Goal: Task Accomplishment & Management: Manage account settings

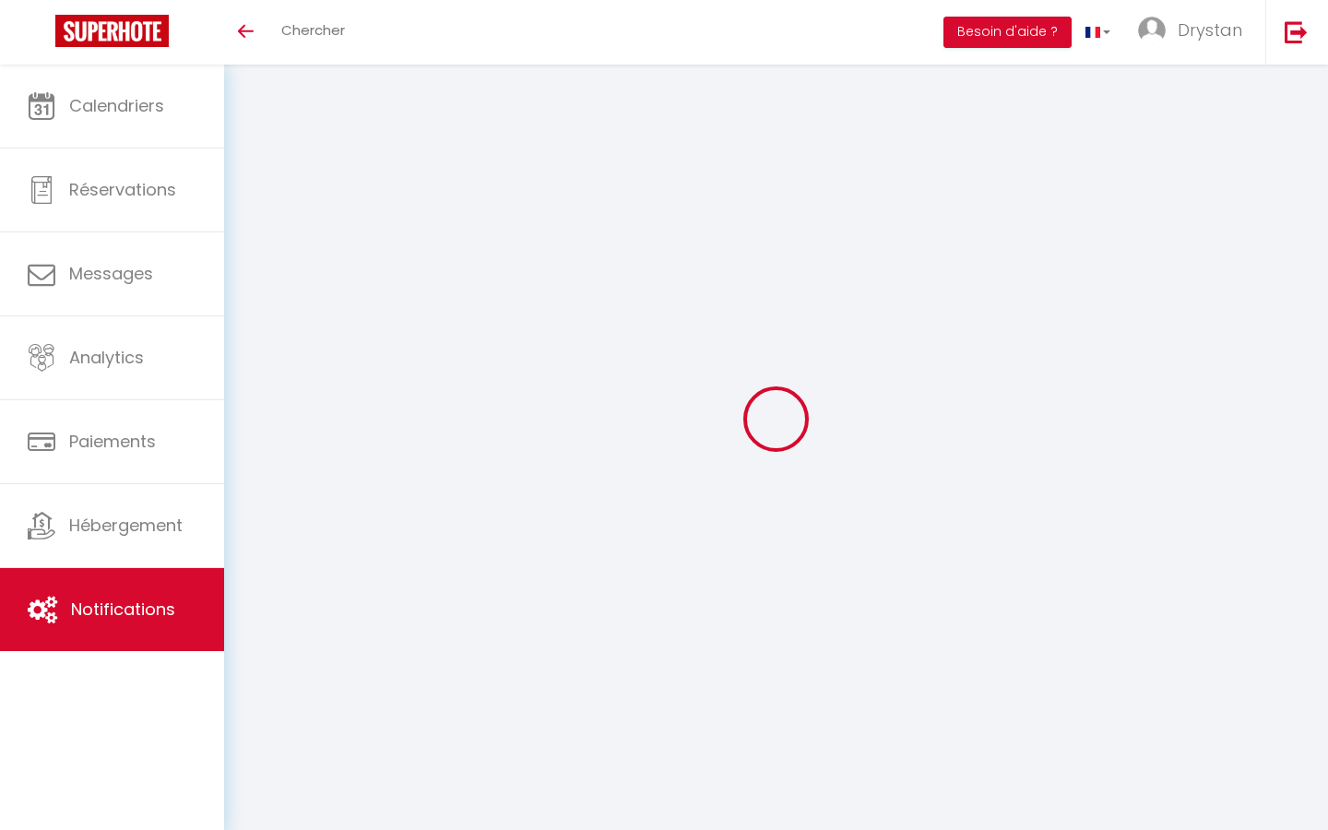
select select
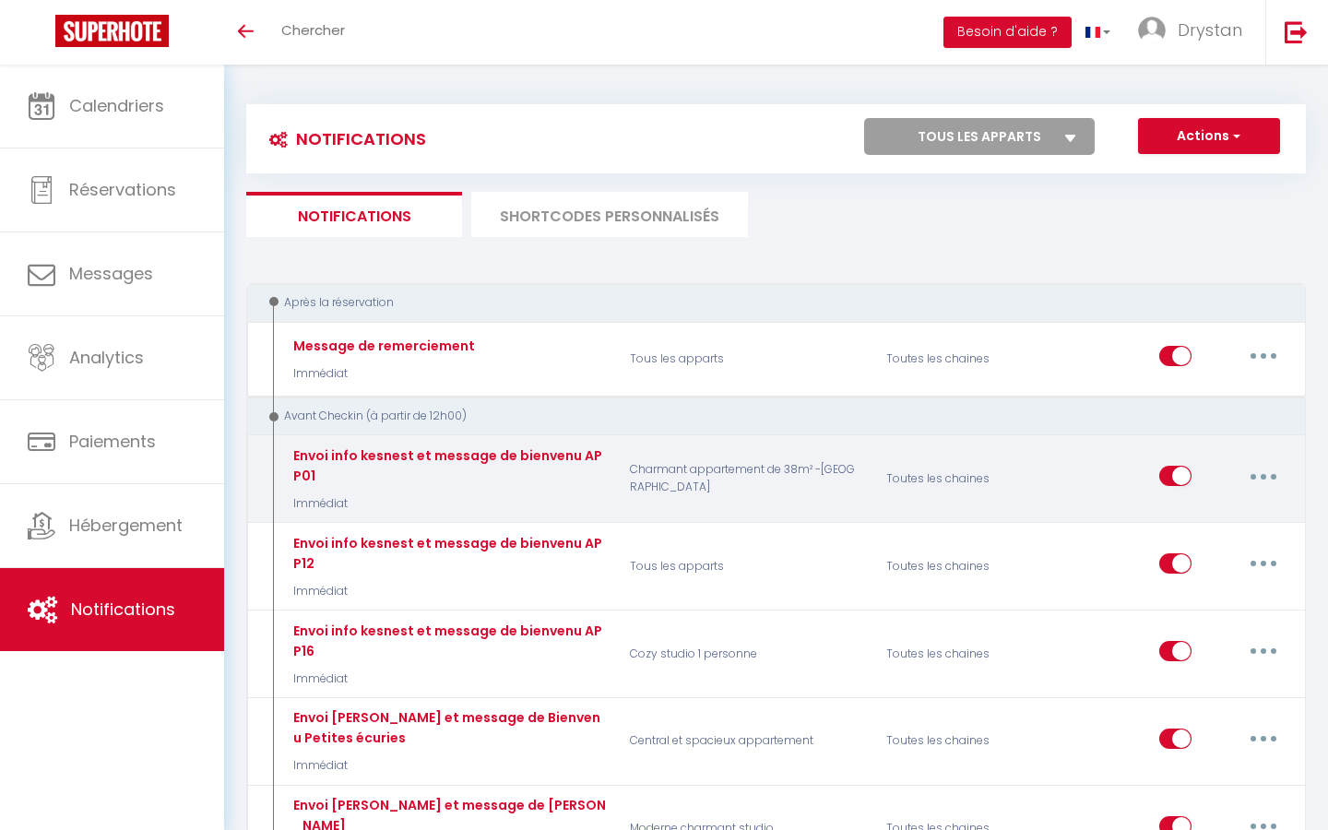
scroll to position [188, 0]
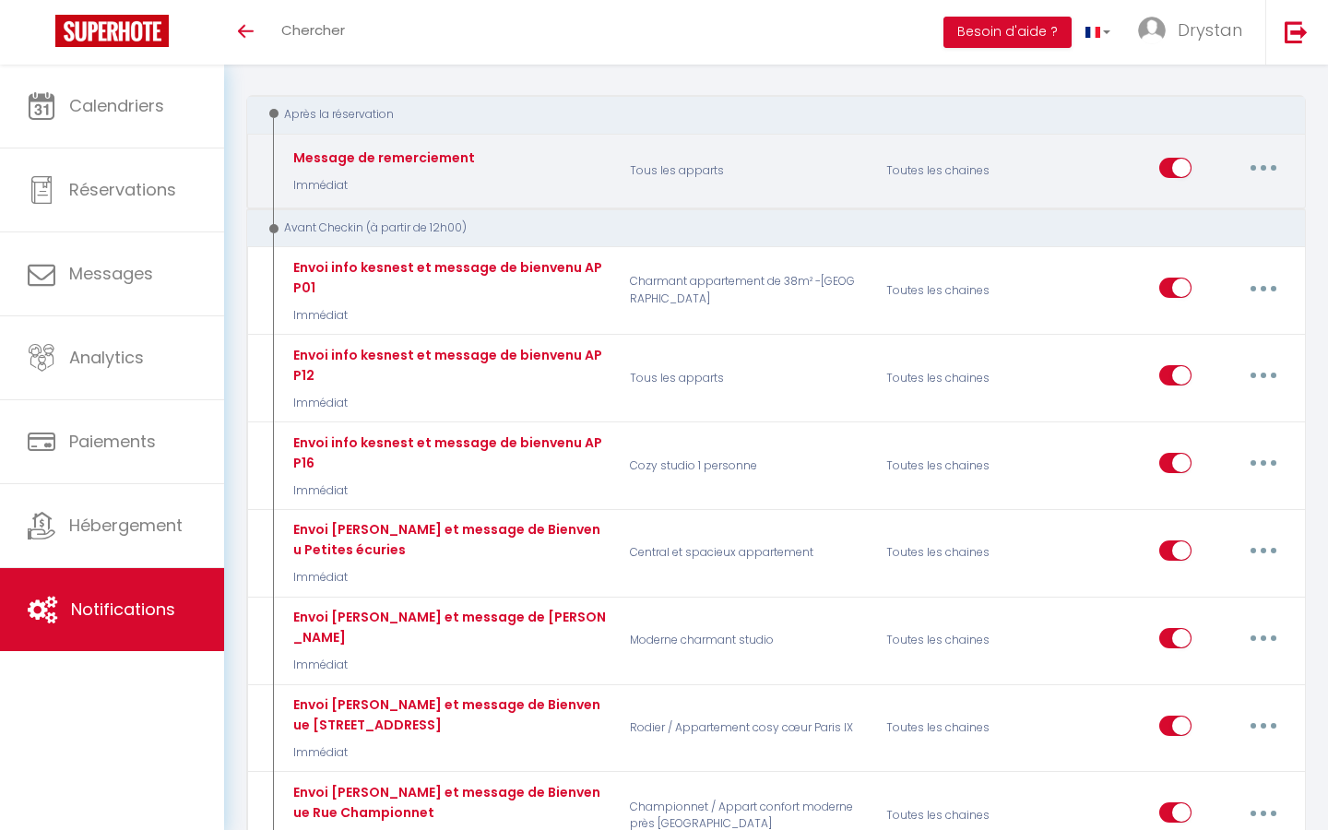
click at [1257, 170] on button "button" at bounding box center [1264, 168] width 52 height 30
click at [1204, 213] on link "Editer" at bounding box center [1216, 210] width 137 height 31
type input "Message de remerciement"
select select "Immédiat"
select select
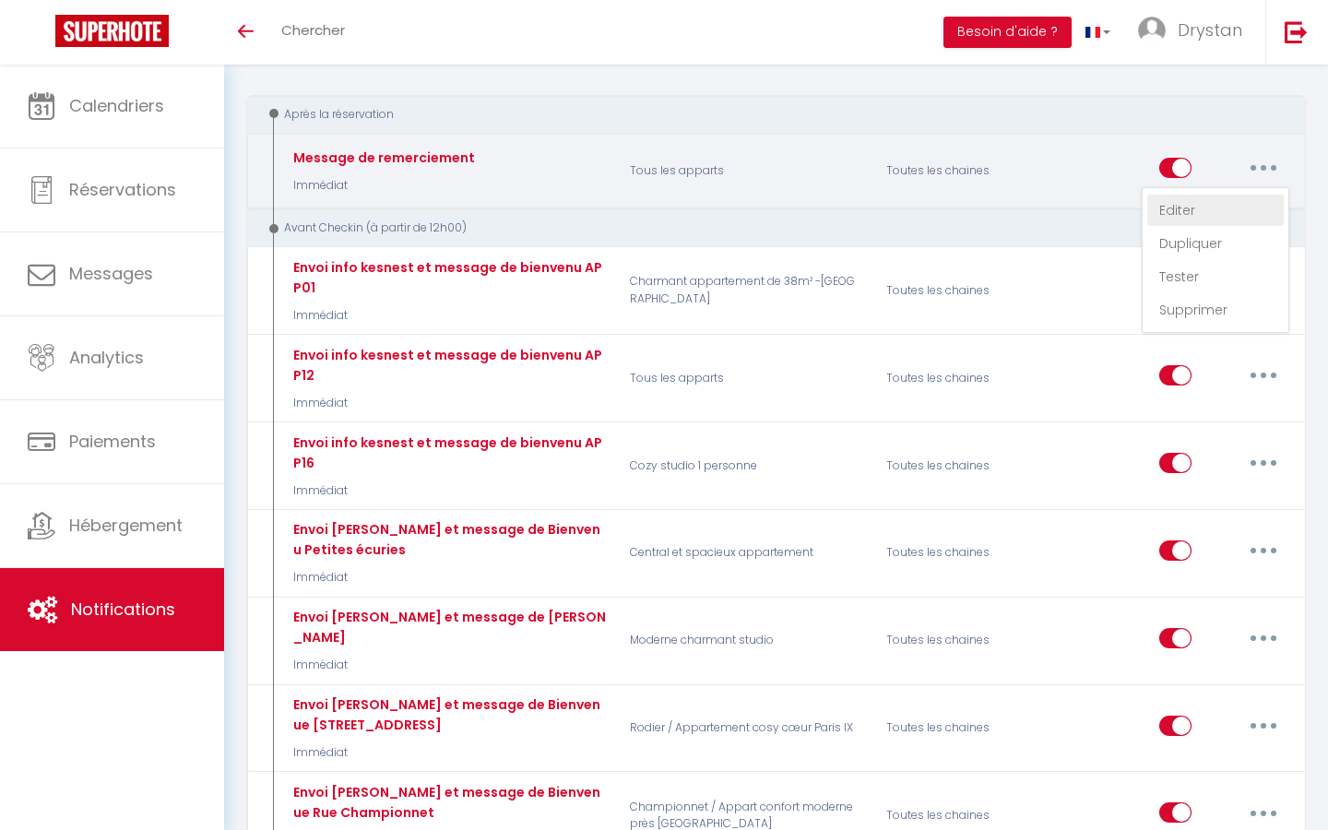
checkbox input "true"
checkbox input "false"
radio input "true"
type input "Bienvenue [RENTAL:NAME]"
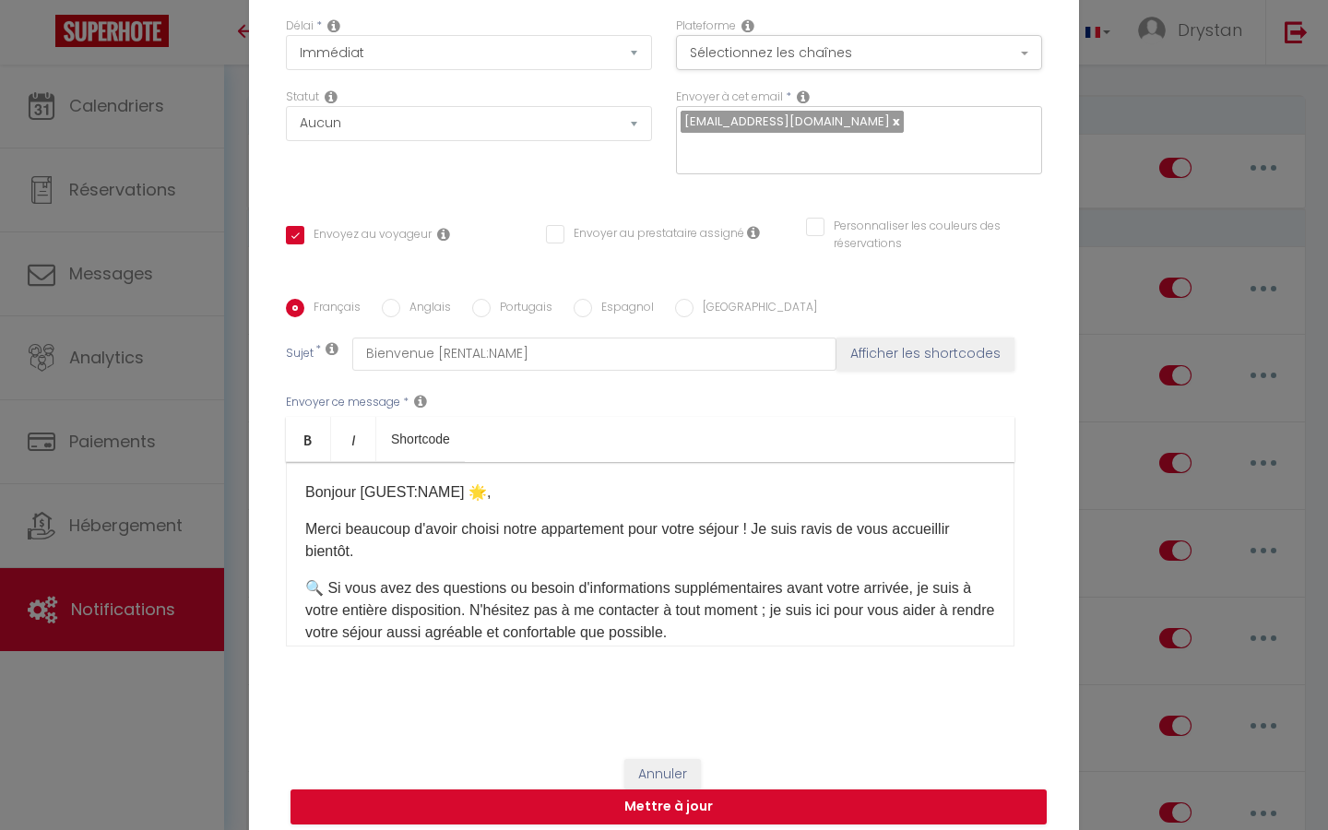
scroll to position [0, 0]
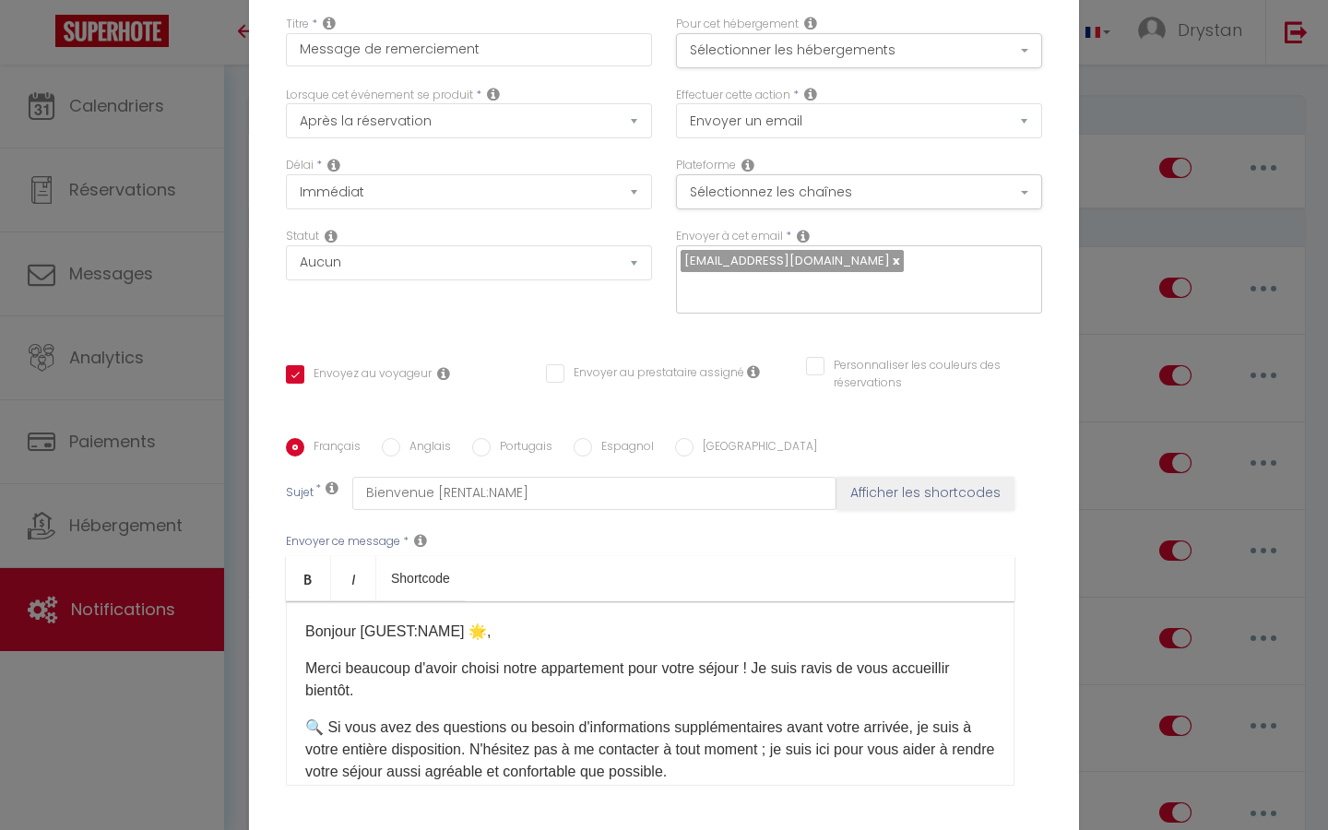
click at [1100, 58] on div "Modifier la notification × Titre * Message de remerciement Pour cet hébergement…" at bounding box center [664, 415] width 1328 height 830
click at [1126, 17] on div "Modifier la notification × Titre * Message de remerciement Pour cet hébergement…" at bounding box center [664, 415] width 1328 height 830
